Goal: Task Accomplishment & Management: Use online tool/utility

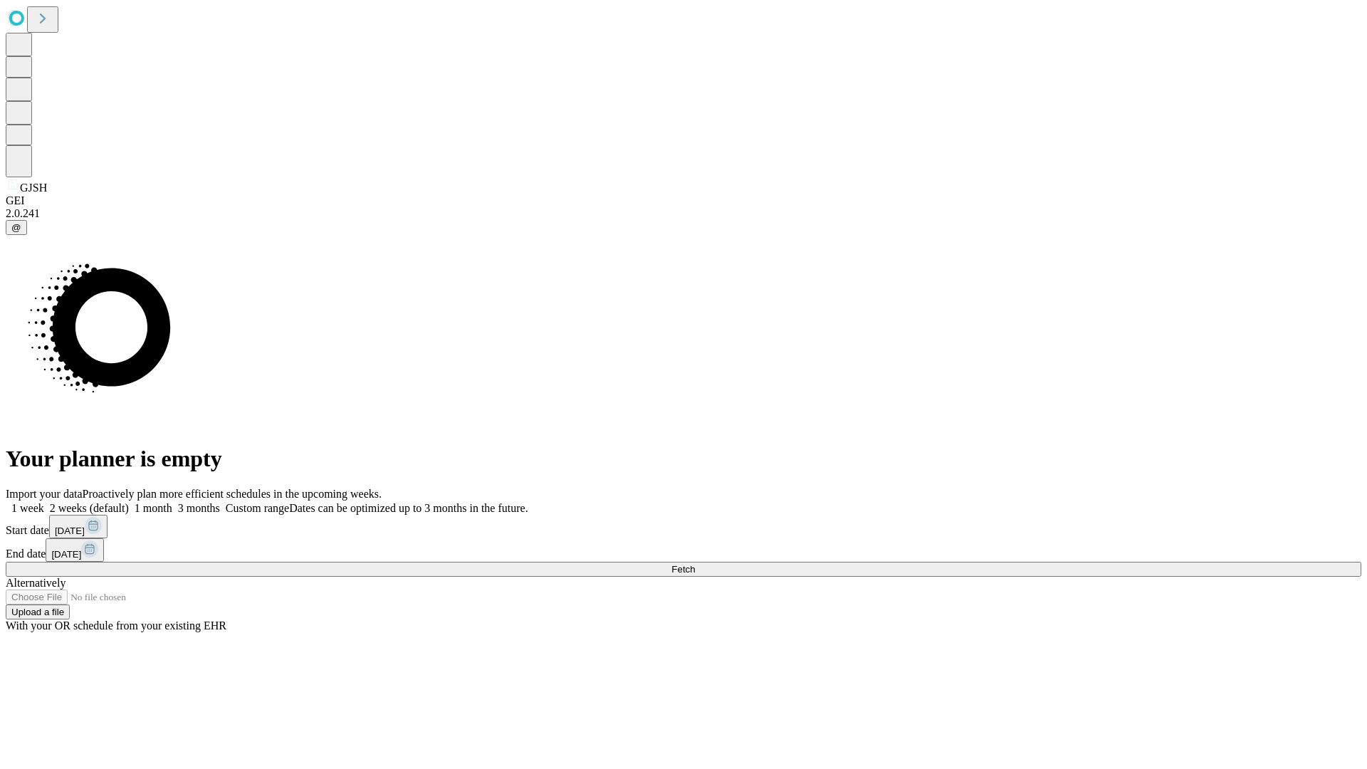
click at [695, 564] on span "Fetch" at bounding box center [682, 569] width 23 height 11
